Goal: Transaction & Acquisition: Purchase product/service

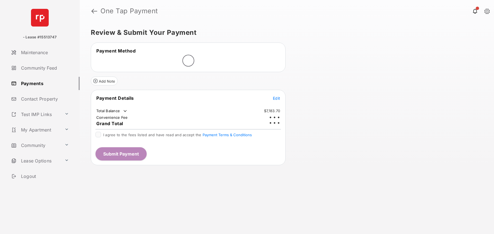
click at [279, 83] on div "Add Note" at bounding box center [188, 78] width 195 height 13
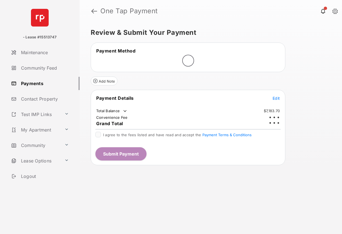
click at [138, 125] on tr "Grand Total" at bounding box center [188, 124] width 193 height 6
drag, startPoint x: 102, startPoint y: 137, endPoint x: 98, endPoint y: 137, distance: 4.7
click at [98, 137] on div "I agree to the fees listed and have read and accept the Payment Terms & Conditi…" at bounding box center [187, 135] width 185 height 7
click at [209, 96] on tr "Payment Details Edit" at bounding box center [188, 101] width 193 height 13
